Goal: Navigation & Orientation: Find specific page/section

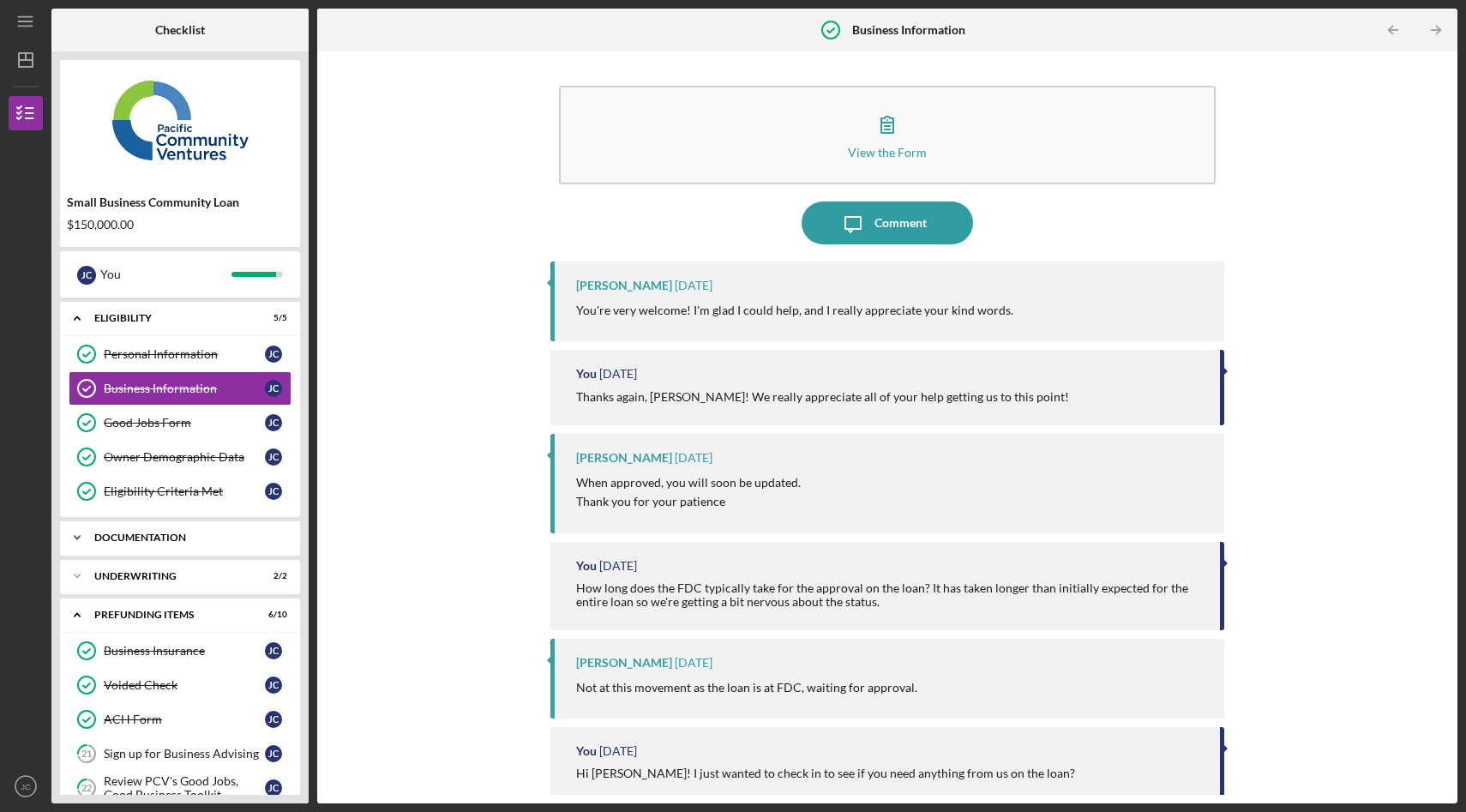
scroll to position [199, 0]
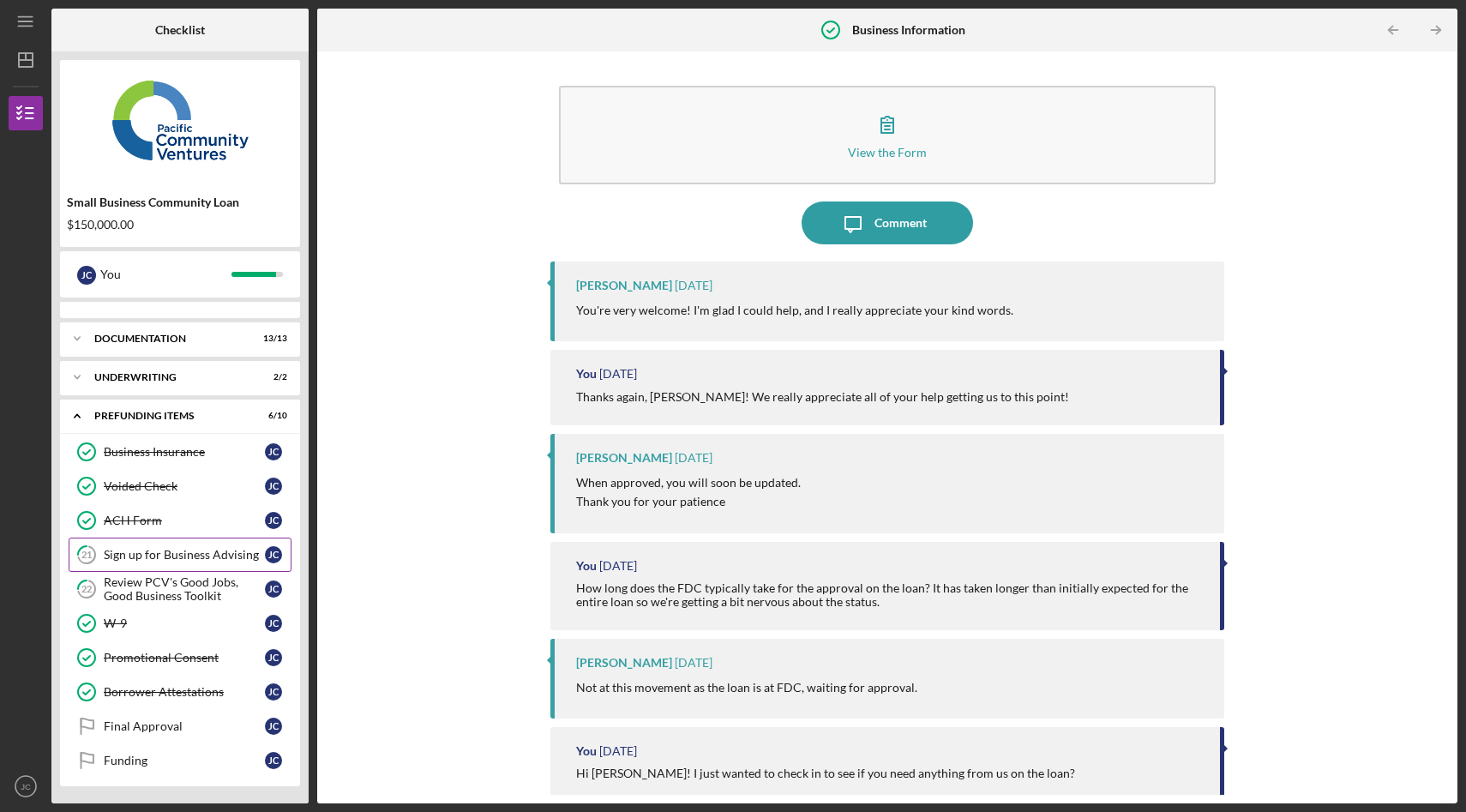
click at [152, 554] on div "Sign up for Business Advising" at bounding box center [184, 555] width 161 height 14
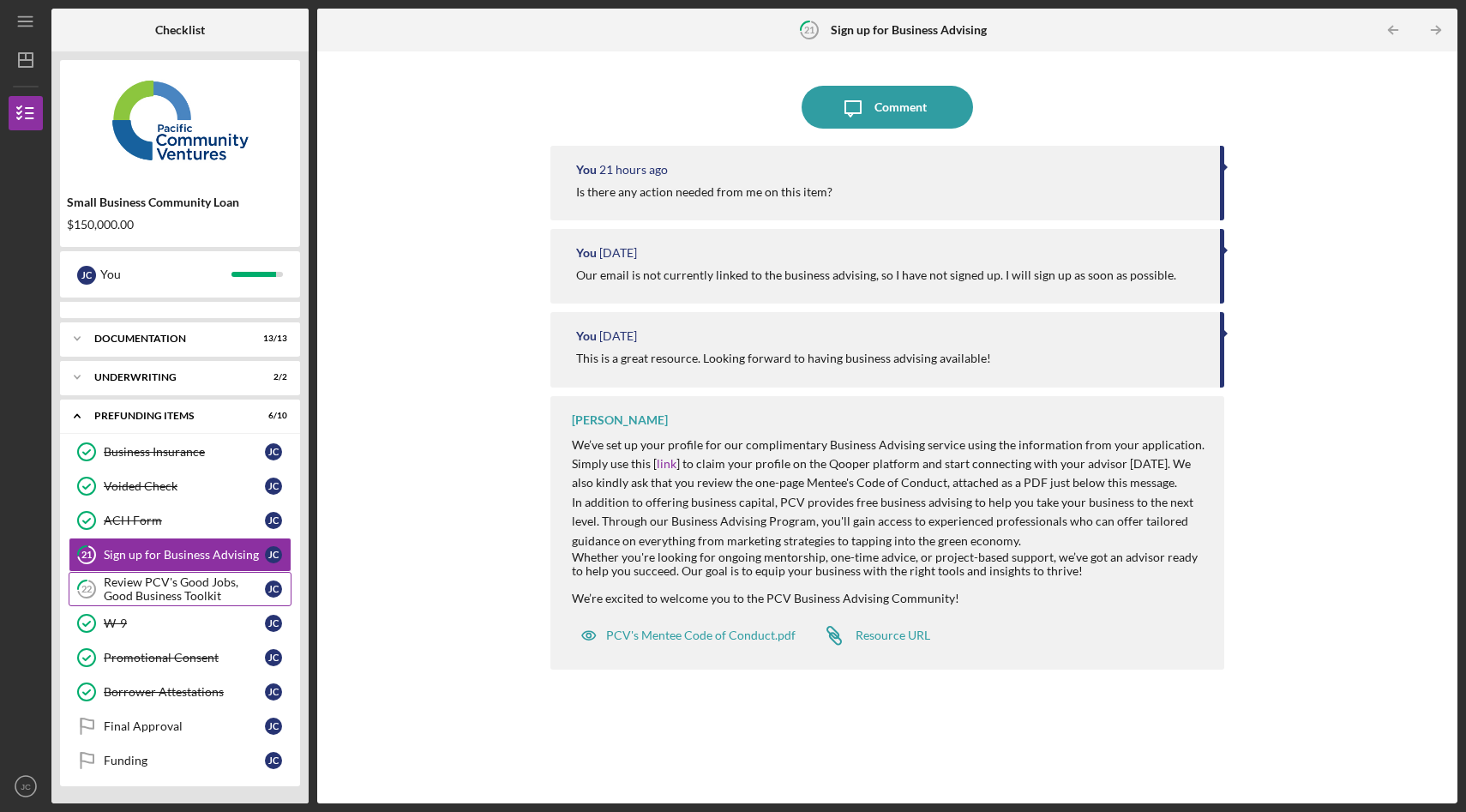
click at [176, 592] on div "Review PCV's Good Jobs, Good Business Toolkit" at bounding box center [184, 589] width 161 height 28
